Goal: Task Accomplishment & Management: Manage account settings

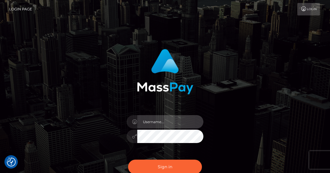
type input "ajoantaylor@gmail.com"
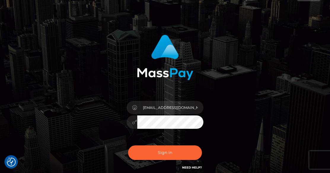
scroll to position [15, 0]
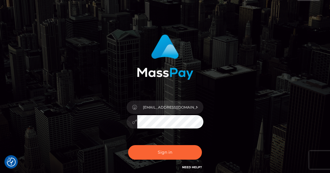
click at [238, 136] on div "ajoantaylor@gmail.com Sign in" at bounding box center [165, 105] width 285 height 151
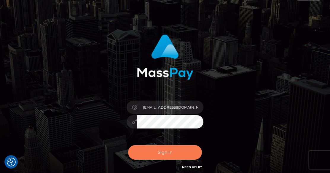
click at [152, 155] on button "Sign in" at bounding box center [165, 152] width 74 height 15
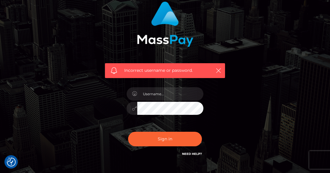
scroll to position [87, 0]
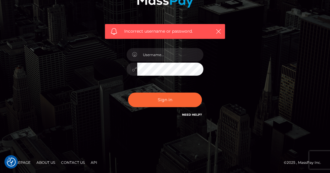
click at [174, 61] on div at bounding box center [165, 66] width 86 height 45
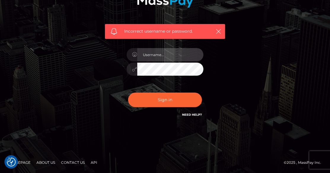
click at [174, 57] on input "text" at bounding box center [170, 54] width 66 height 13
type input "[EMAIL_ADDRESS][DOMAIN_NAME]"
click at [223, 133] on div "Incorrect username or password. [EMAIL_ADDRESS][DOMAIN_NAME]" at bounding box center [165, 43] width 330 height 260
click at [193, 116] on link "Need Help?" at bounding box center [192, 115] width 20 height 4
click at [242, 88] on div "Incorrect username or password. ajoantaylor@gmail.com" at bounding box center [165, 43] width 285 height 171
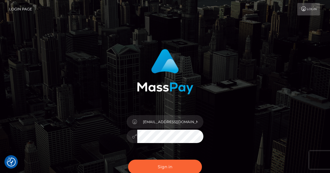
click at [307, 8] on link "Login" at bounding box center [309, 9] width 23 height 12
click at [158, 126] on input "text" at bounding box center [170, 121] width 66 height 13
type input "ajoantaylor@gmail.com"
click at [249, 133] on div "ajoantaylor@gmail.com Sign in" at bounding box center [165, 120] width 285 height 151
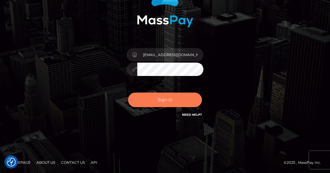
click at [167, 102] on button "Sign in" at bounding box center [165, 100] width 74 height 15
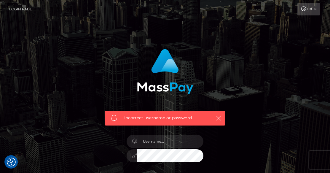
scroll to position [87, 0]
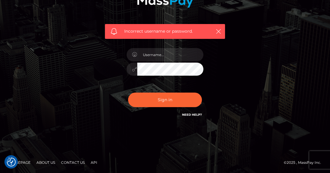
click at [192, 114] on link "Need Help?" at bounding box center [192, 115] width 20 height 4
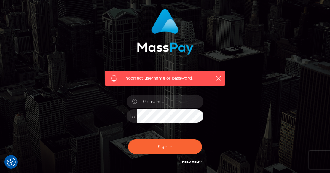
scroll to position [41, 0]
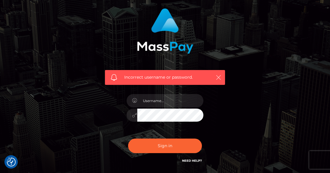
click at [221, 76] on icon "button" at bounding box center [219, 77] width 6 height 6
click at [220, 78] on icon "button" at bounding box center [219, 77] width 6 height 6
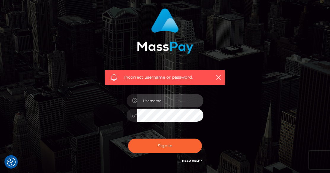
click at [177, 102] on input "text" at bounding box center [170, 100] width 66 height 13
type input "ajoantaylor@gmail.com"
click at [239, 120] on div "Incorrect username or password. ajoantaylor@gmail.com" at bounding box center [165, 89] width 285 height 171
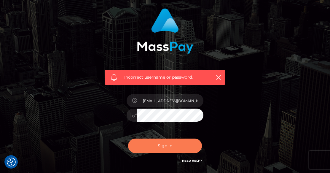
click at [173, 143] on button "Sign in" at bounding box center [165, 146] width 74 height 15
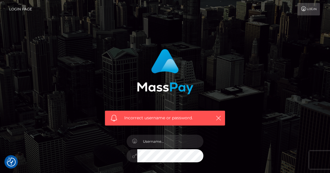
scroll to position [87, 0]
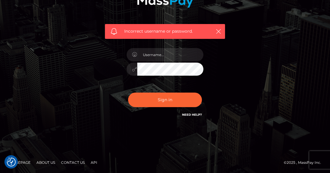
click at [76, 163] on link "Contact Us" at bounding box center [73, 162] width 28 height 9
click at [193, 115] on link "Need Help?" at bounding box center [192, 115] width 20 height 4
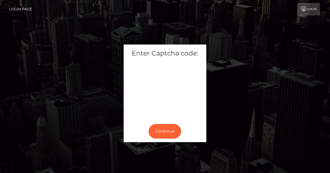
scroll to position [19, 0]
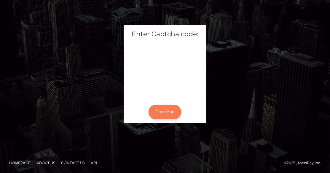
click at [172, 107] on button "Continue" at bounding box center [165, 112] width 33 height 15
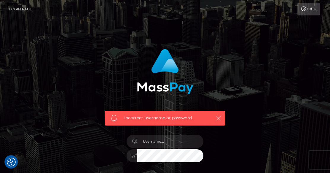
scroll to position [87, 0]
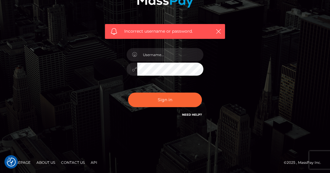
click at [193, 115] on link "Need Help?" at bounding box center [192, 115] width 20 height 4
click at [192, 114] on link "Need Help?" at bounding box center [192, 115] width 20 height 4
click at [75, 156] on footer "Homepage About Us Contact Us API © 2025 , MassPay Inc." at bounding box center [165, 162] width 330 height 21
